Goal: Find specific fact

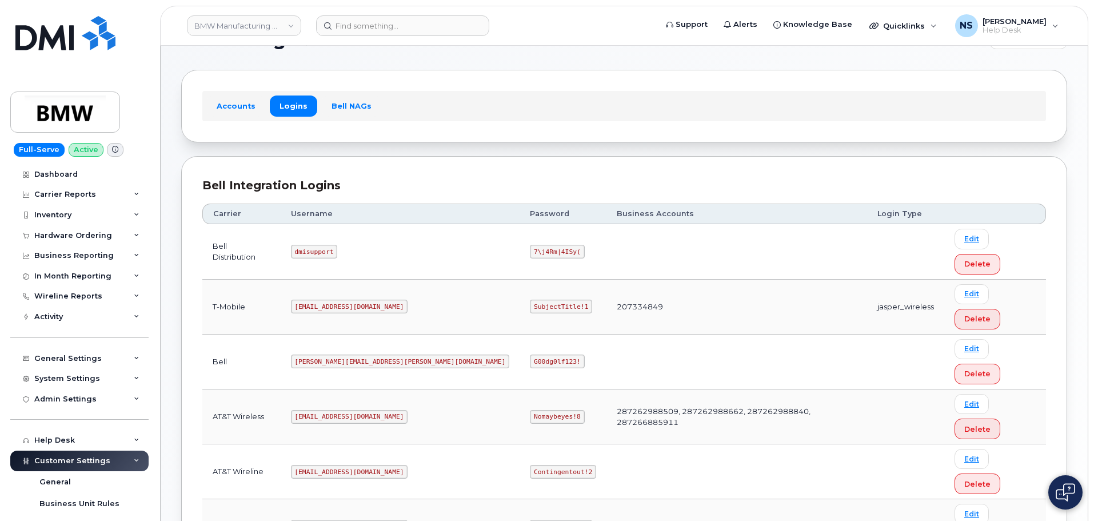
scroll to position [57, 0]
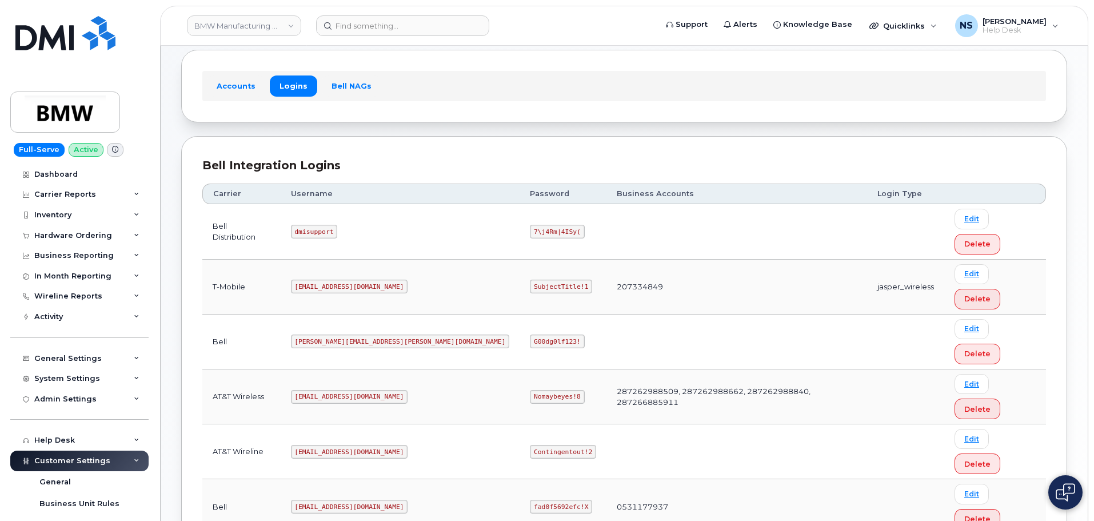
copy code "[EMAIL_ADDRESS][DOMAIN_NAME]"
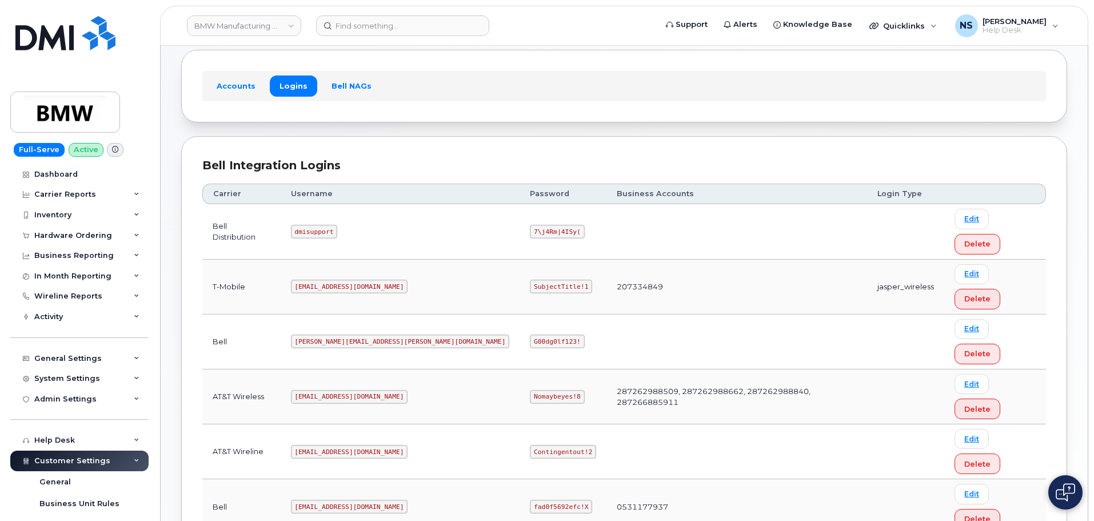
copy code "SubjectTitle!1"
